Goal: Information Seeking & Learning: Learn about a topic

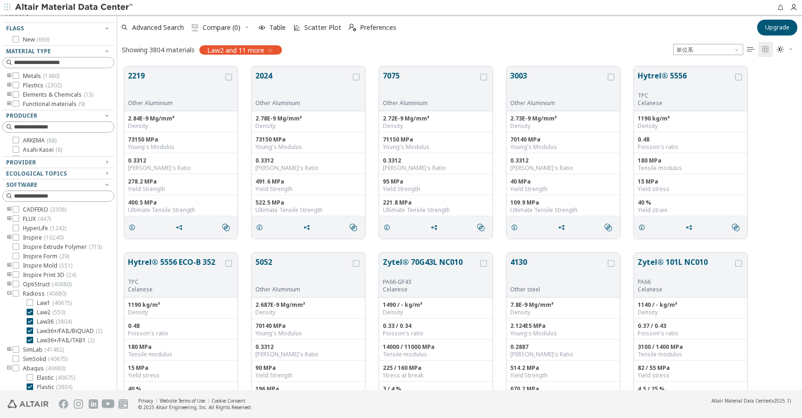
scroll to position [324, 678]
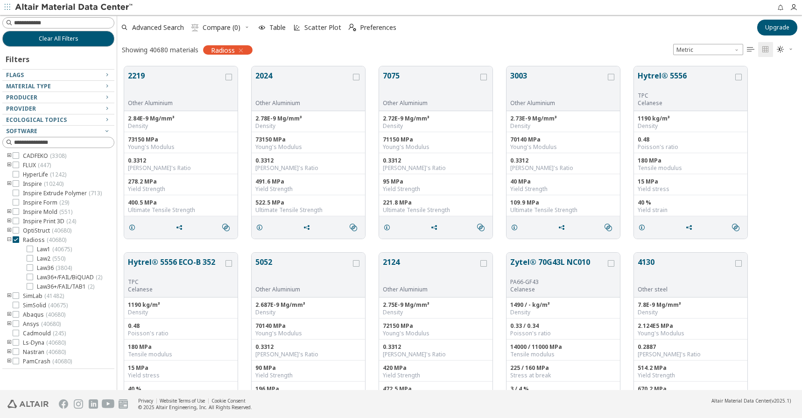
scroll to position [324, 678]
click at [7, 240] on icon "toogle group" at bounding box center [9, 239] width 7 height 7
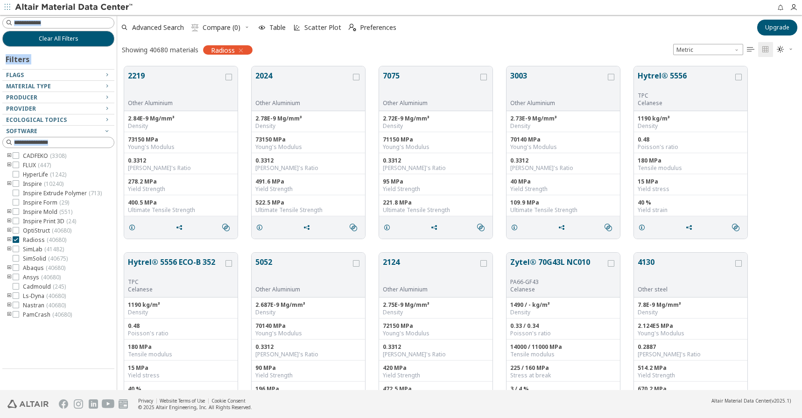
click at [0, 359] on html "Feedback Clear All Filters Filters Flags New ( 1083 ) Updated ( 479 ) Material …" at bounding box center [401, 209] width 802 height 418
click at [107, 87] on icon "button" at bounding box center [106, 85] width 7 height 7
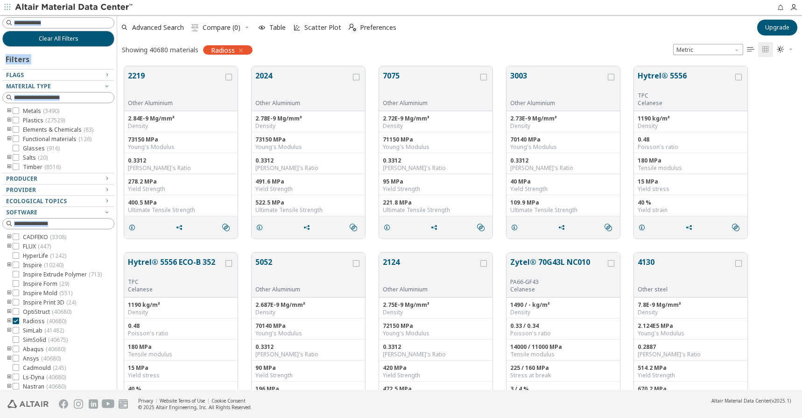
click at [6, 322] on icon "toogle group" at bounding box center [9, 320] width 7 height 7
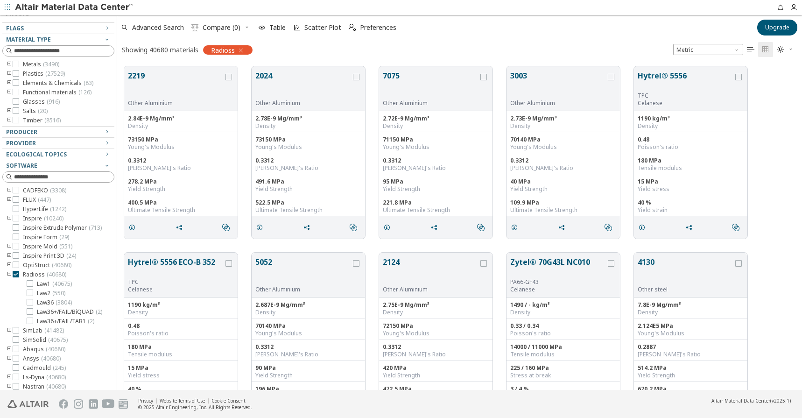
scroll to position [63, 0]
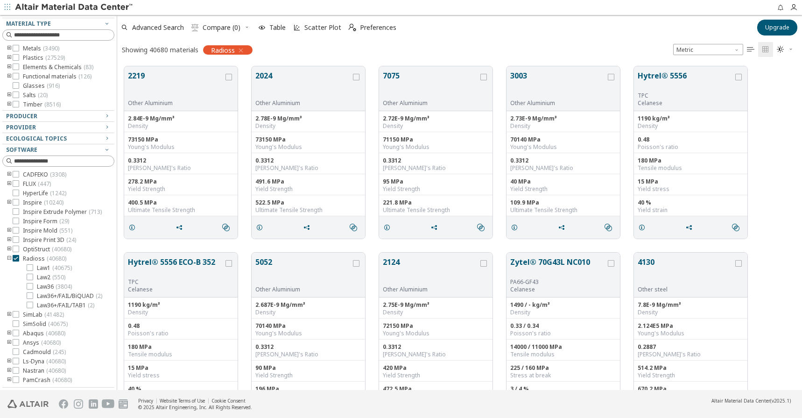
click at [7, 343] on icon "toogle group" at bounding box center [9, 342] width 7 height 7
click at [9, 322] on icon "toogle group" at bounding box center [9, 325] width 7 height 7
click at [9, 330] on icon "toogle group" at bounding box center [9, 333] width 7 height 7
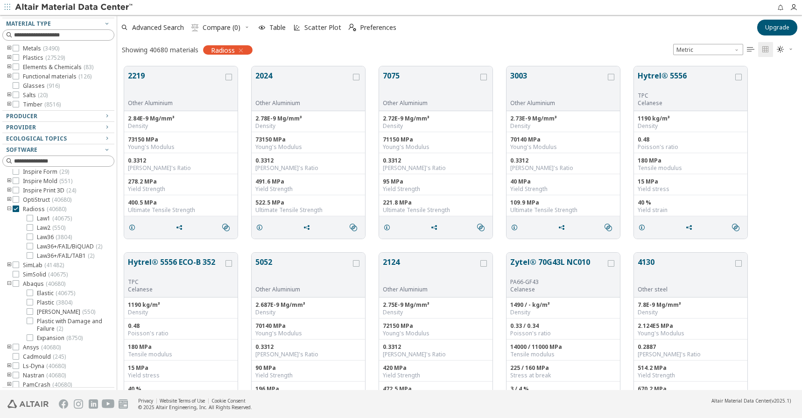
scroll to position [60, 0]
click at [29, 233] on icon at bounding box center [30, 233] width 7 height 7
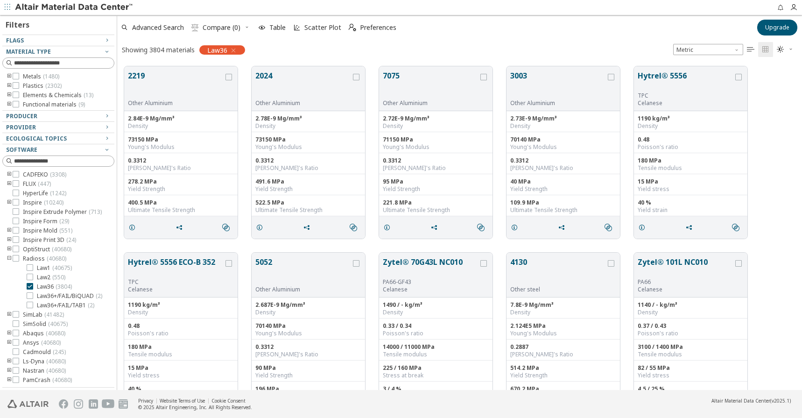
scroll to position [35, 0]
click at [9, 77] on icon "toogle group" at bounding box center [9, 76] width 7 height 7
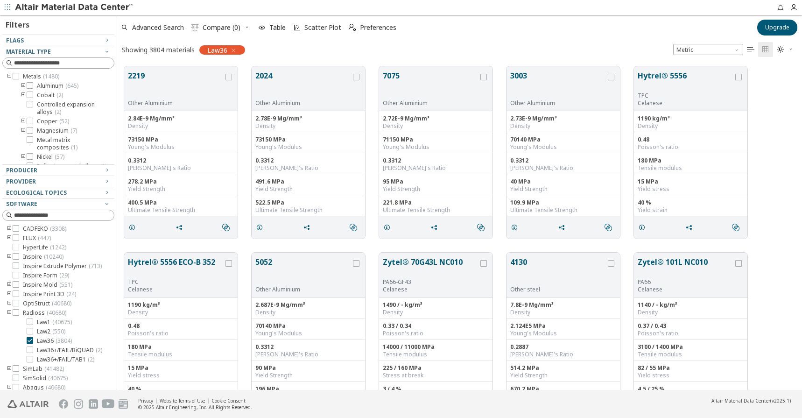
click at [9, 77] on icon "toogle group" at bounding box center [9, 76] width 7 height 7
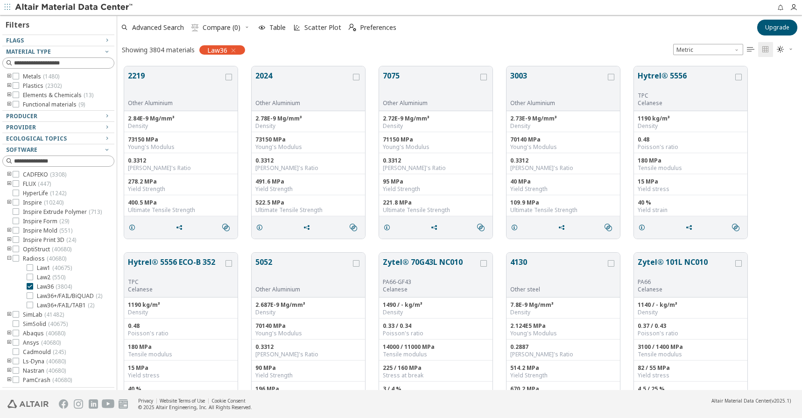
click at [9, 88] on icon "toogle group" at bounding box center [9, 85] width 7 height 7
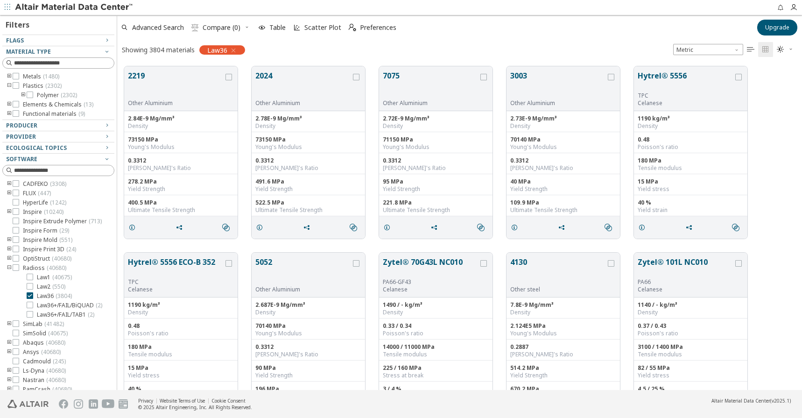
click at [23, 94] on icon "toogle group" at bounding box center [23, 95] width 7 height 7
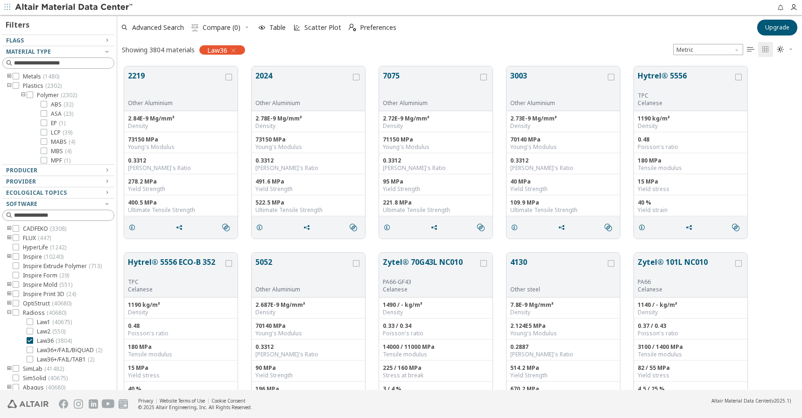
click at [9, 74] on icon "toogle group" at bounding box center [9, 76] width 7 height 7
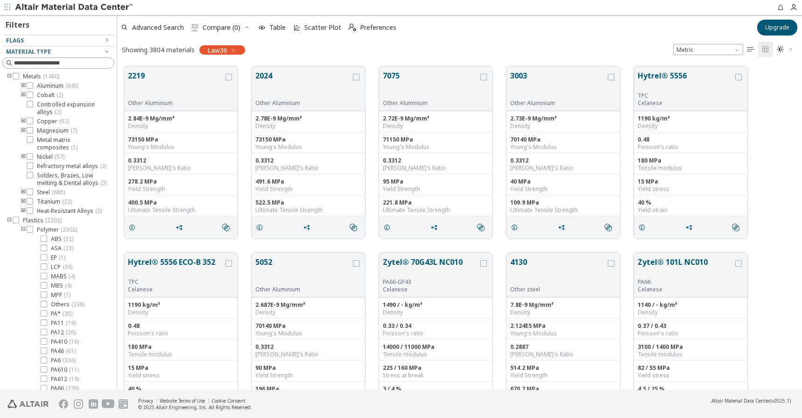
drag, startPoint x: 54, startPoint y: 163, endPoint x: 49, endPoint y: 400, distance: 236.8
click at [49, 400] on div "Clear All Filters Filters Flags New ( 669 ) Material Type Metals ( 1480 ) Alumi…" at bounding box center [401, 216] width 802 height 403
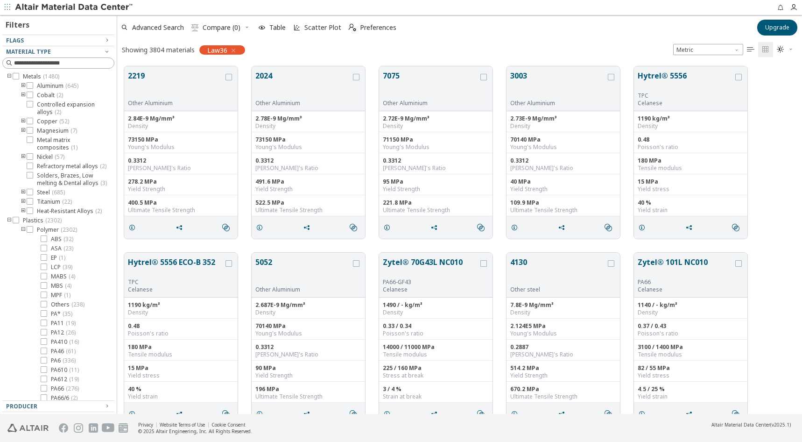
scroll to position [347, 681]
click at [114, 138] on div "Clear All Filters Filters Flags New ( 669 ) Material Type Metals ( 1480 ) Alumi…" at bounding box center [401, 214] width 802 height 399
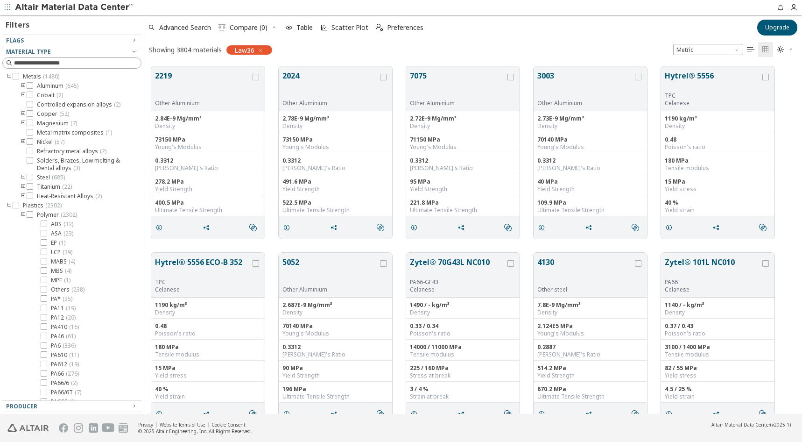
scroll to position [347, 649]
drag, startPoint x: 113, startPoint y: 137, endPoint x: 147, endPoint y: 138, distance: 33.2
click at [147, 138] on div "Clear All Filters Filters Flags New ( 669 ) Material Type Metals ( 1480 ) Alumi…" at bounding box center [401, 214] width 802 height 399
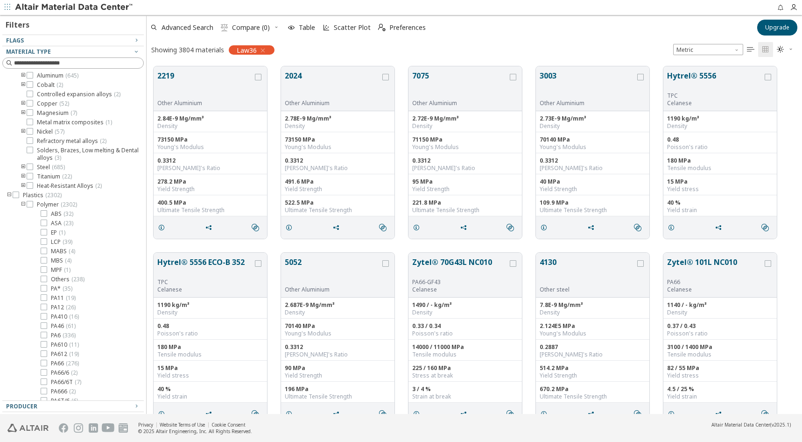
scroll to position [0, 0]
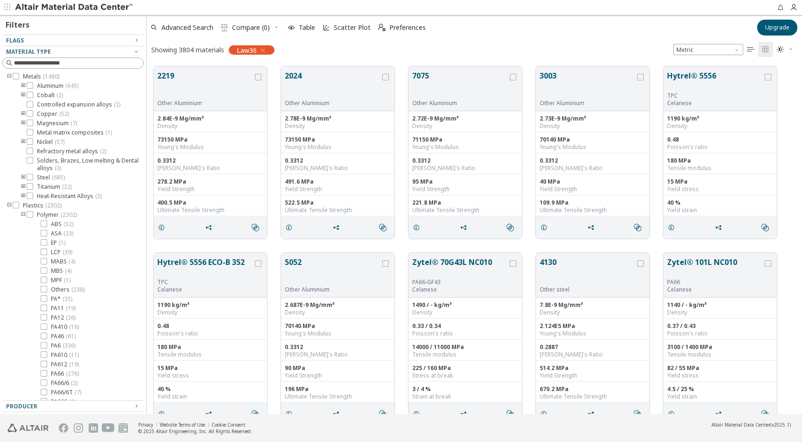
click at [22, 175] on icon "toogle group" at bounding box center [23, 177] width 7 height 7
click at [42, 188] on icon at bounding box center [44, 186] width 7 height 7
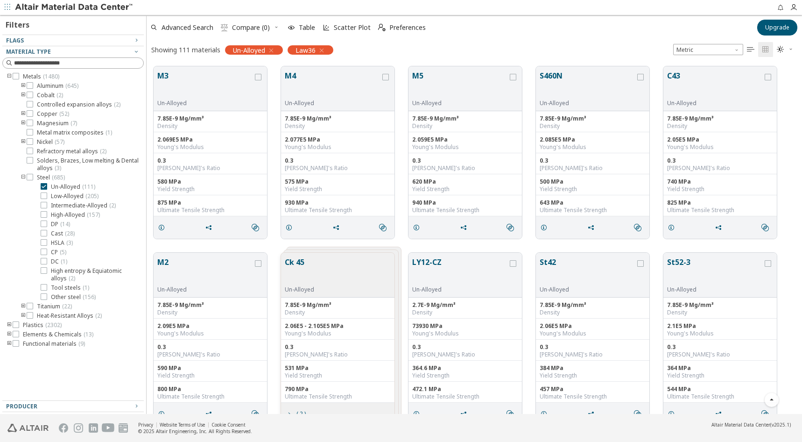
scroll to position [1322, 0]
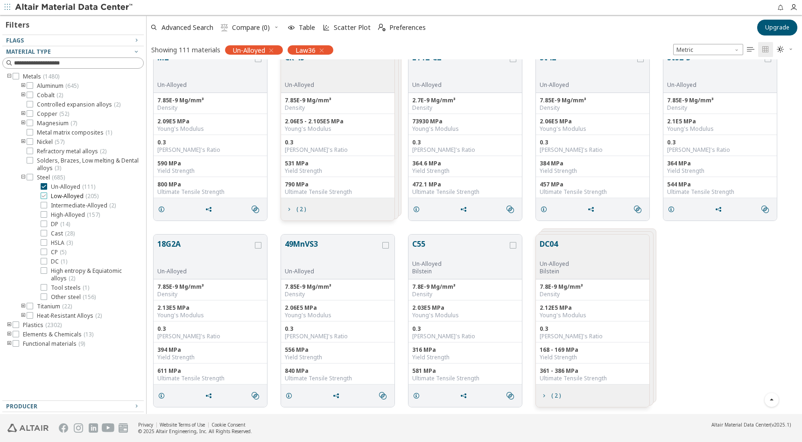
click at [46, 195] on icon at bounding box center [44, 195] width 7 height 7
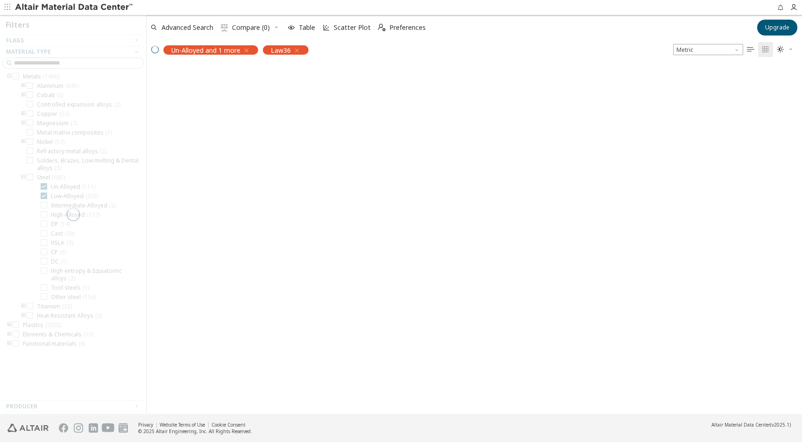
click at [43, 187] on div at bounding box center [73, 214] width 146 height 399
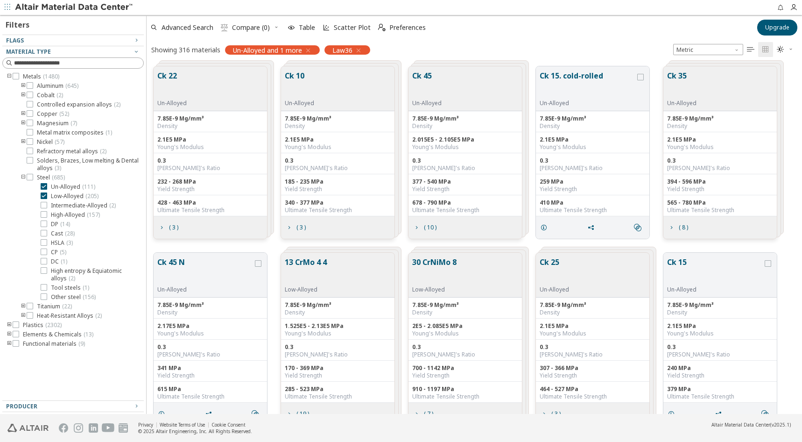
click at [43, 187] on icon at bounding box center [44, 186] width 7 height 7
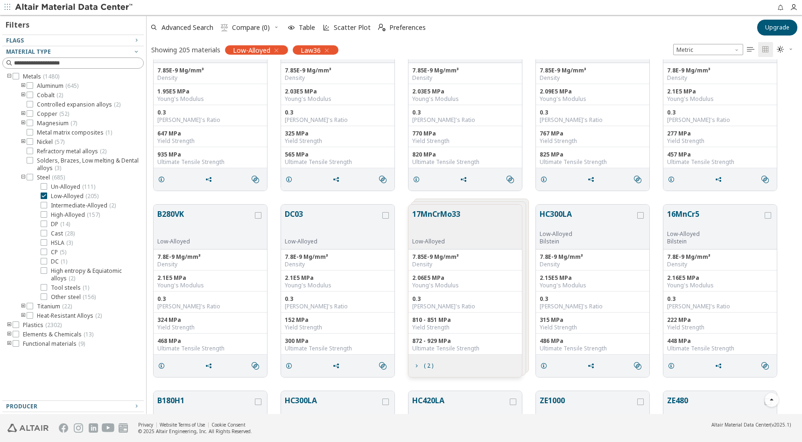
scroll to position [1874, 0]
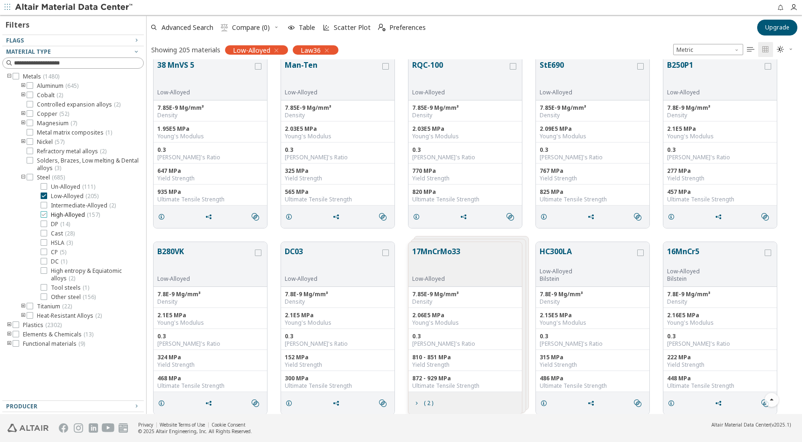
click at [43, 216] on icon at bounding box center [44, 214] width 7 height 7
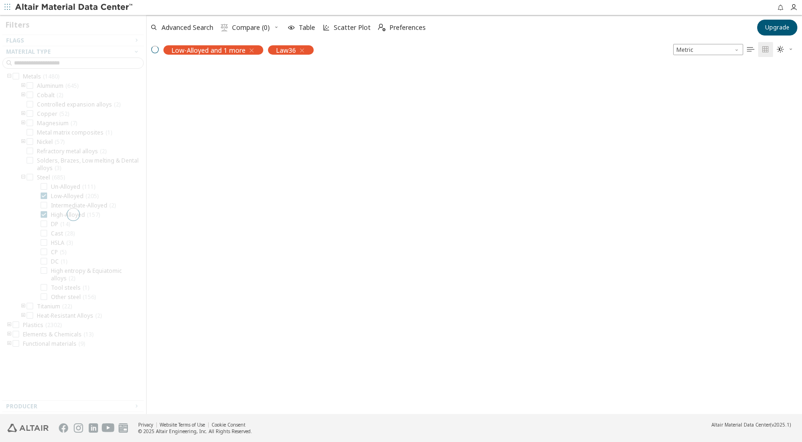
click at [42, 199] on div at bounding box center [73, 214] width 146 height 399
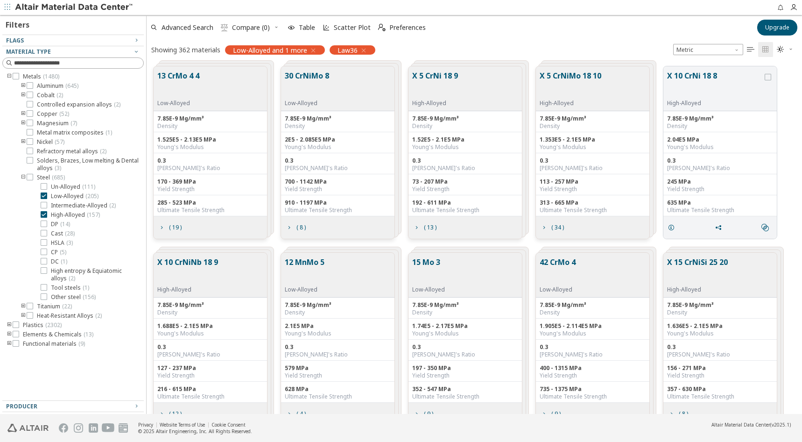
click at [42, 199] on label "Low-Alloyed ( 205 )" at bounding box center [70, 195] width 58 height 7
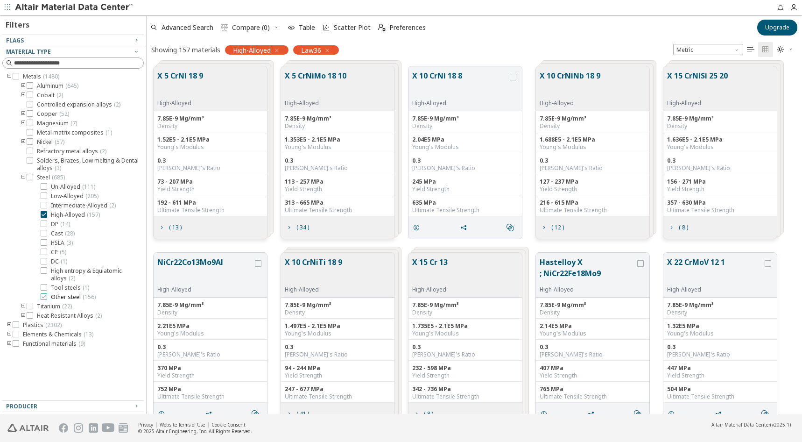
click at [42, 297] on icon at bounding box center [44, 296] width 7 height 7
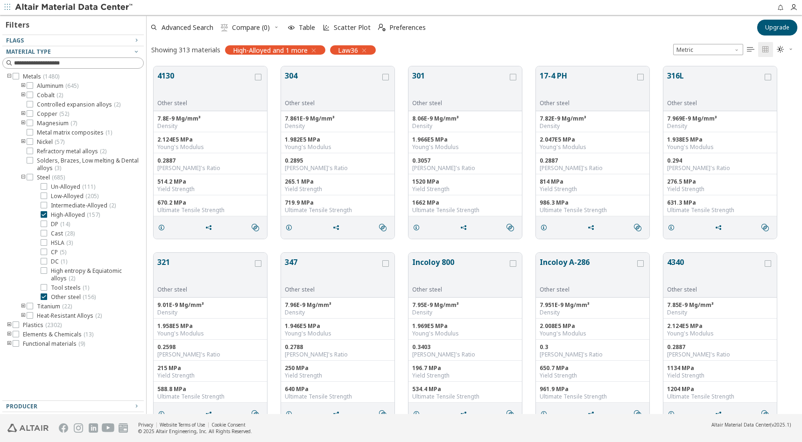
click at [45, 216] on icon at bounding box center [44, 214] width 7 height 7
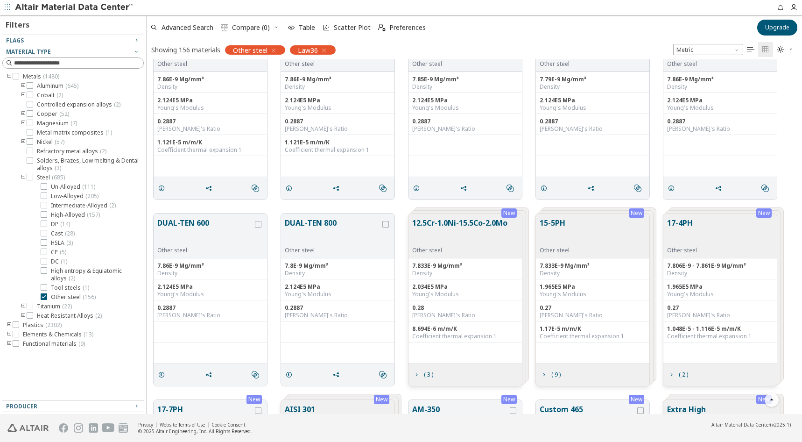
scroll to position [4069, 0]
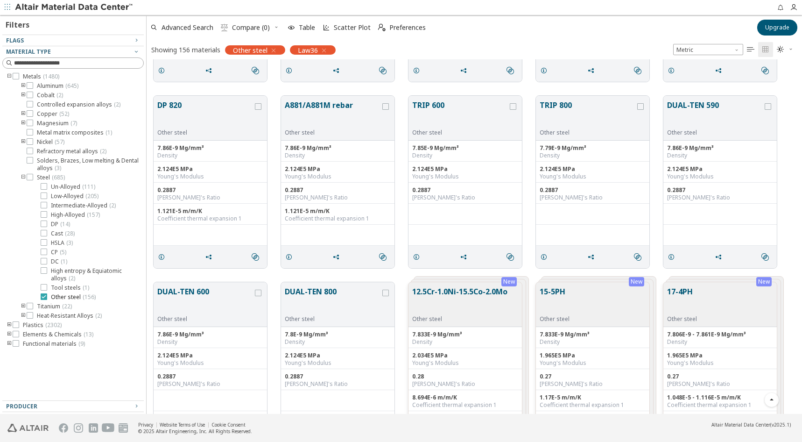
click at [44, 295] on icon at bounding box center [44, 296] width 7 height 7
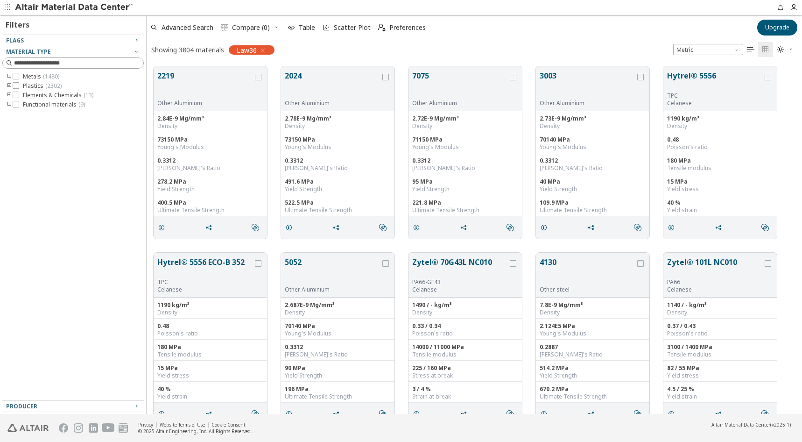
click at [8, 74] on icon "toogle group" at bounding box center [9, 76] width 7 height 7
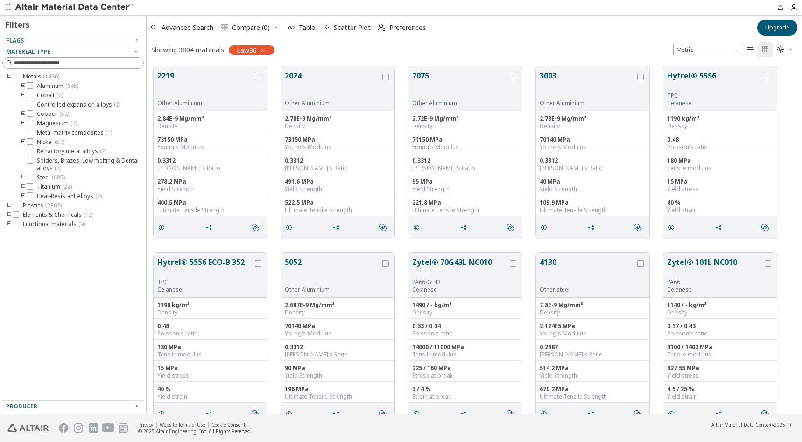
click at [24, 177] on icon "toogle group" at bounding box center [23, 177] width 7 height 7
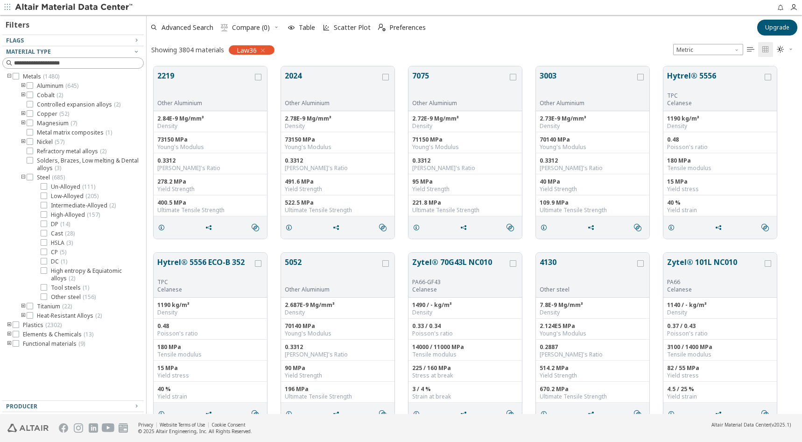
click at [5, 158] on div "Metals ( 1480 ) Aluminum ( 645 ) Cobalt ( 2 ) Controlled expansion alloys ( 2 )…" at bounding box center [72, 196] width 141 height 247
click at [10, 75] on icon "toogle group" at bounding box center [9, 76] width 7 height 7
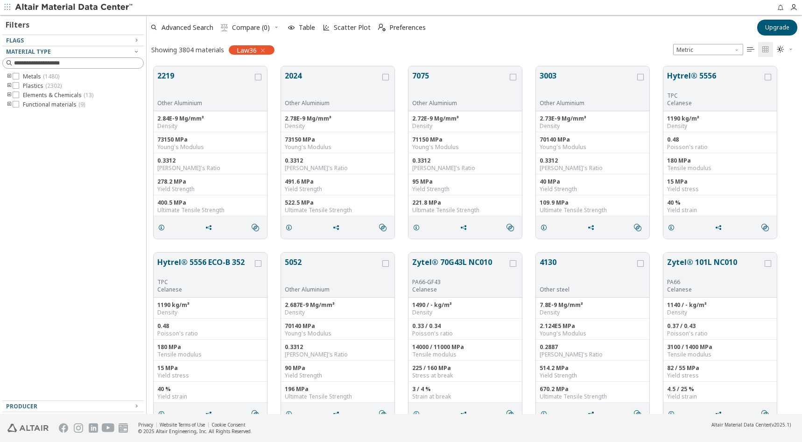
click at [9, 86] on icon "toogle group" at bounding box center [9, 85] width 7 height 7
click at [21, 96] on icon "toogle group" at bounding box center [23, 95] width 7 height 7
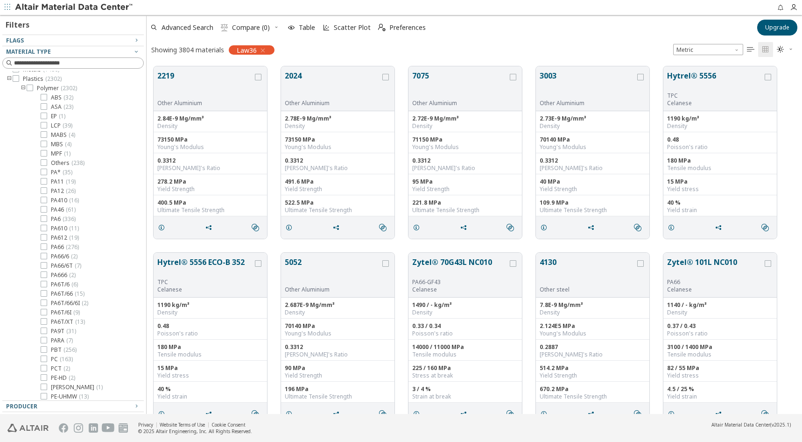
scroll to position [9, 0]
